Goal: Information Seeking & Learning: Learn about a topic

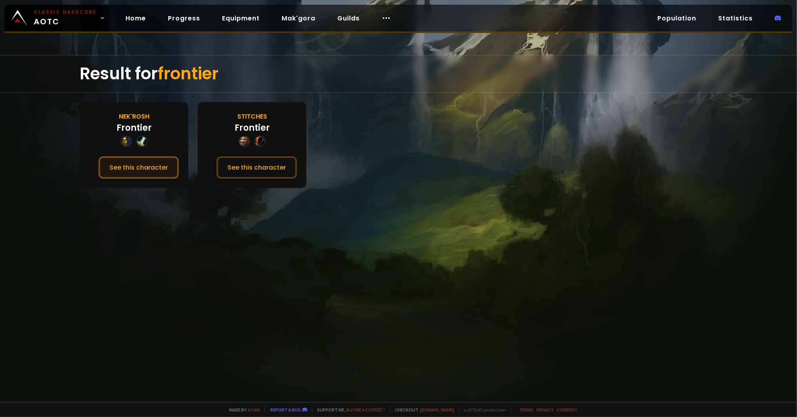
click at [146, 168] on button "See this character" at bounding box center [138, 167] width 80 height 22
click at [341, 26] on div "Home Progress Equipment Mak'gora Guilds" at bounding box center [258, 18] width 297 height 26
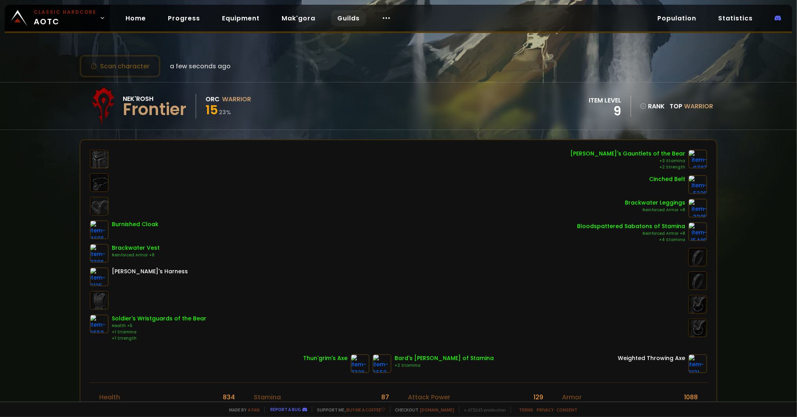
click at [337, 14] on link "Guilds" at bounding box center [348, 18] width 35 height 16
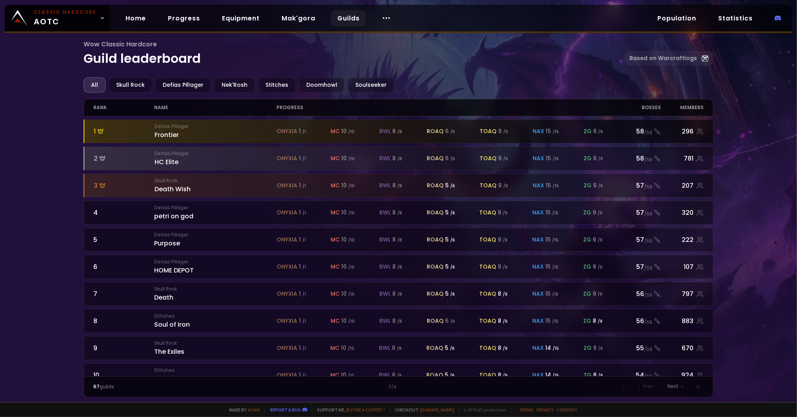
click at [163, 138] on div "Defias Pillager Frontier" at bounding box center [216, 131] width 122 height 17
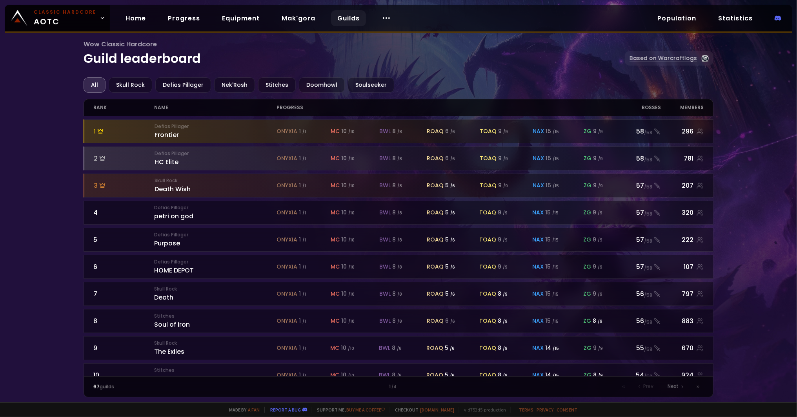
click at [668, 60] on link "Based on Warcraftlogs" at bounding box center [669, 58] width 89 height 15
